Goal: Information Seeking & Learning: Understand process/instructions

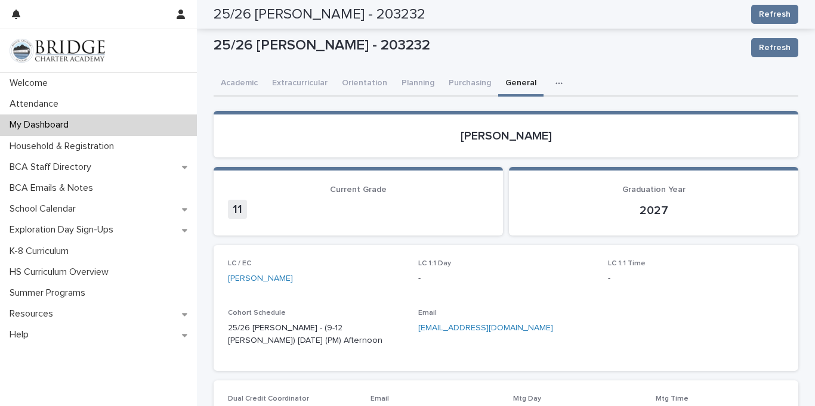
scroll to position [103, 0]
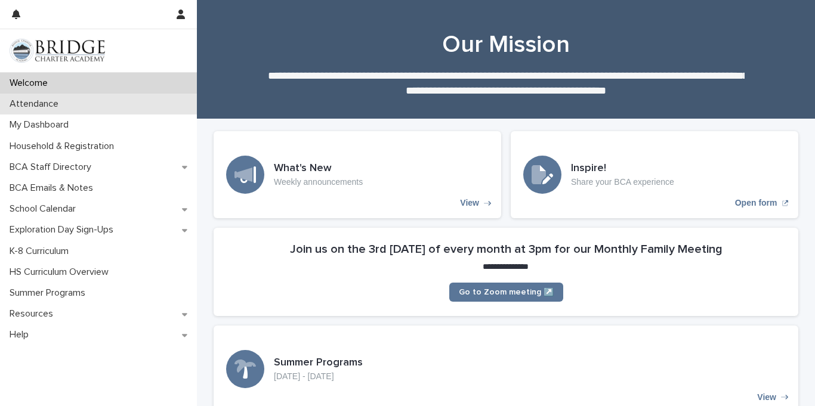
scroll to position [52, 0]
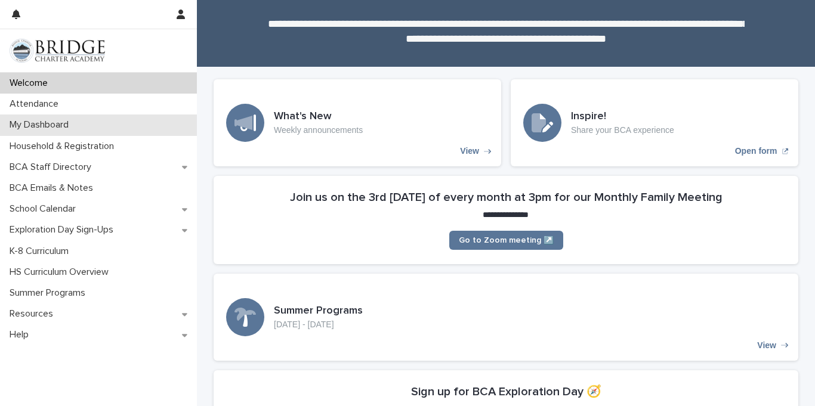
click at [115, 119] on div "My Dashboard" at bounding box center [98, 125] width 197 height 21
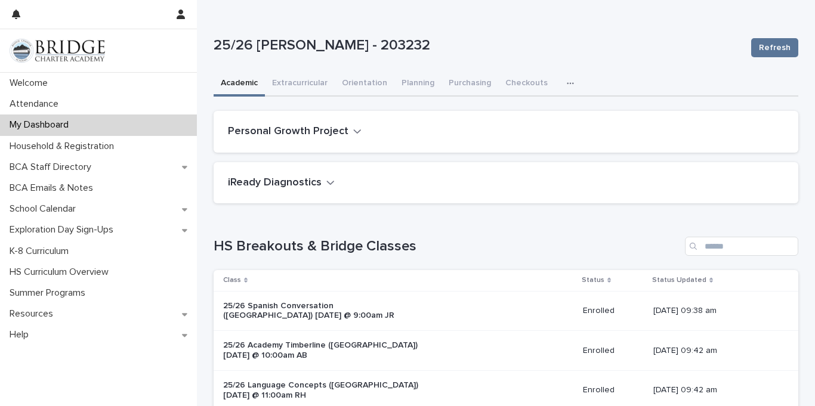
click at [567, 83] on icon "button" at bounding box center [570, 84] width 7 height 2
click at [516, 133] on span "General" at bounding box center [513, 132] width 31 height 8
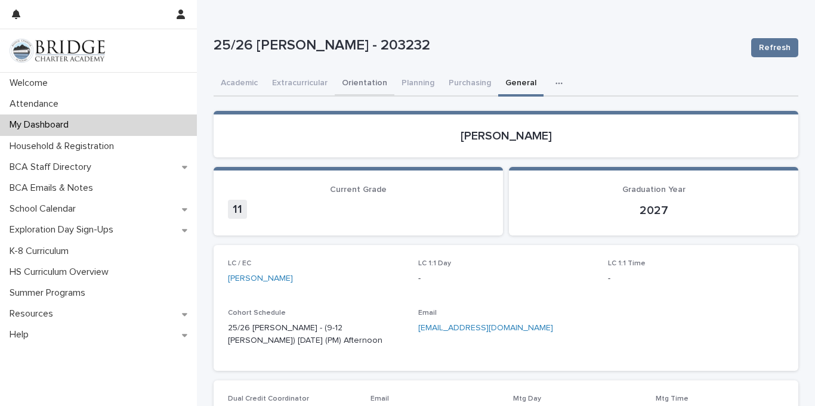
click at [364, 78] on button "Orientation" at bounding box center [365, 84] width 60 height 25
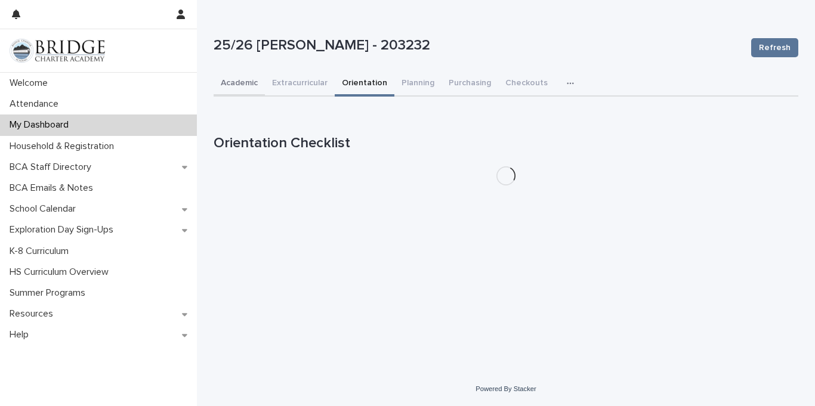
click at [251, 84] on button "Academic" at bounding box center [239, 84] width 51 height 25
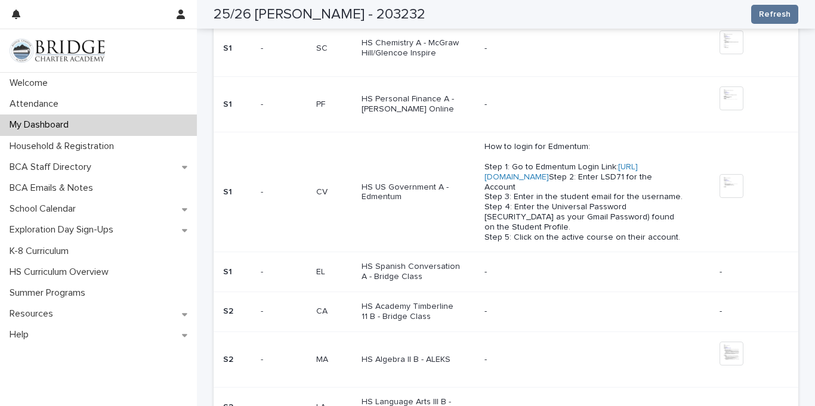
scroll to position [877, 0]
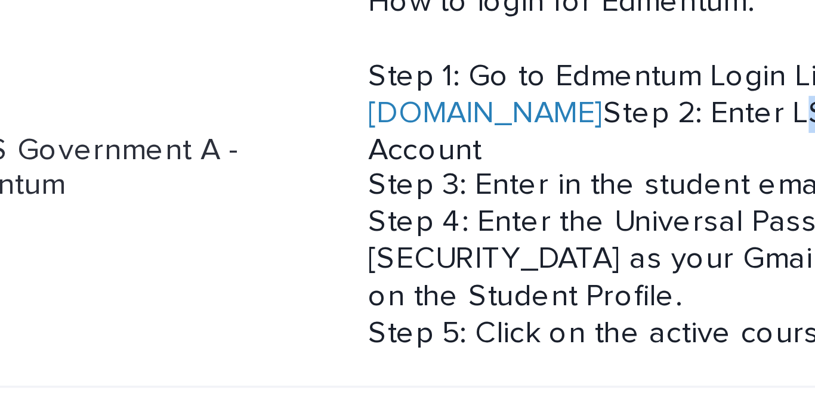
copy p "LSD71"
drag, startPoint x: 552, startPoint y: 205, endPoint x: 531, endPoint y: 205, distance: 20.9
click at [531, 205] on p "How to login for Edmentum: Step 1: Go to Edmentum Login Link: [URL][DOMAIN_NAME…" at bounding box center [584, 191] width 199 height 100
